Goal: Task Accomplishment & Management: Use online tool/utility

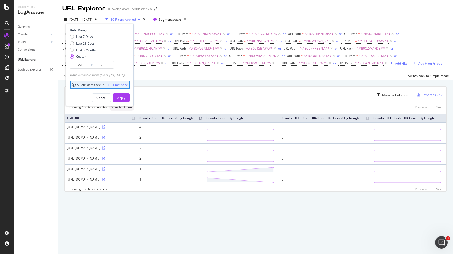
click at [101, 66] on input "[DATE]" at bounding box center [103, 64] width 21 height 7
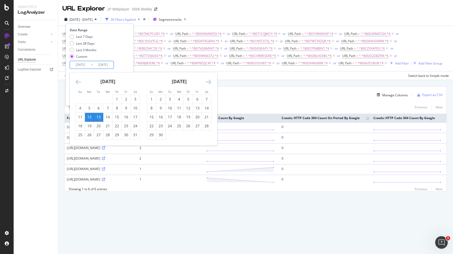
click at [207, 81] on icon "Move forward to switch to the next month." at bounding box center [209, 82] width 6 height 6
click at [163, 119] on div "15" at bounding box center [160, 116] width 9 height 5
type input "[DATE]"
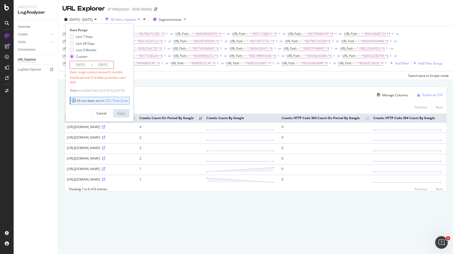
click at [106, 68] on input "[DATE]" at bounding box center [103, 64] width 21 height 7
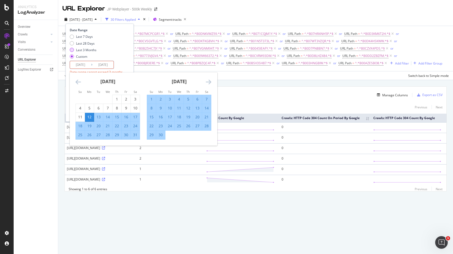
click at [94, 49] on div "Last 3 Months" at bounding box center [86, 50] width 20 height 4
type input "[DATE]"
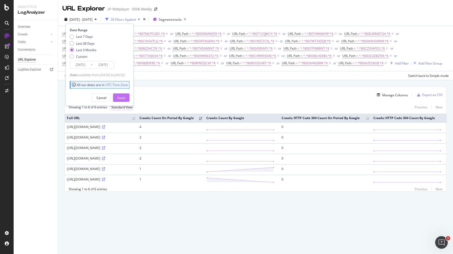
click at [125, 98] on div "Apply" at bounding box center [121, 98] width 8 height 4
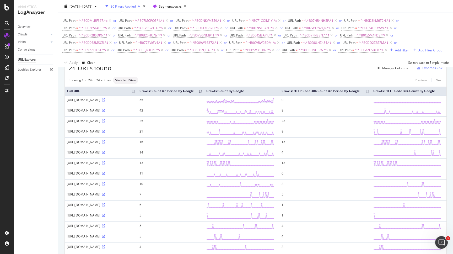
scroll to position [4, 0]
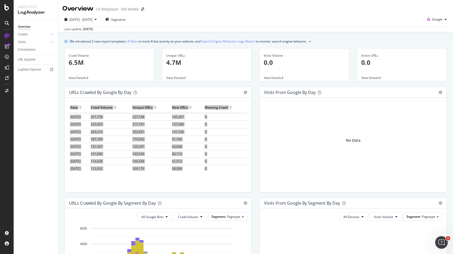
scroll to position [200, 0]
